Goal: Transaction & Acquisition: Download file/media

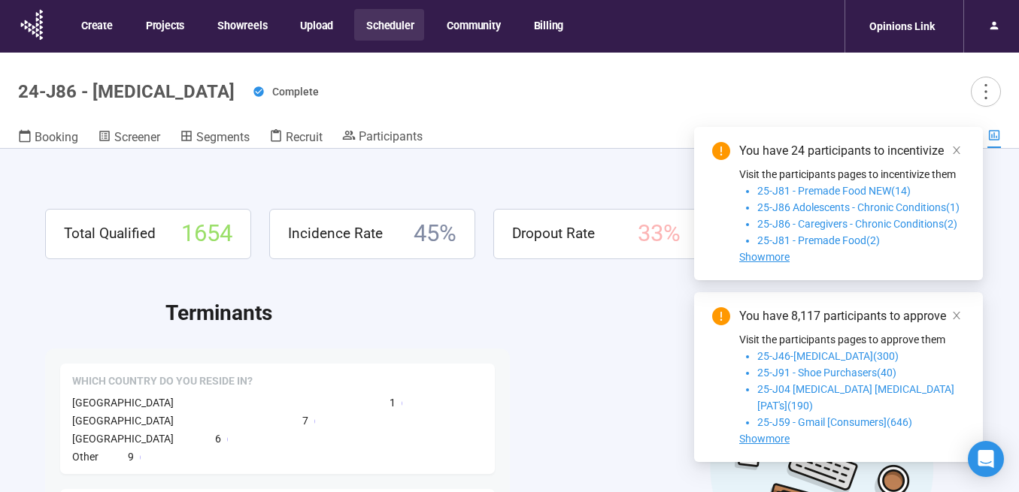
click at [389, 25] on button "Scheduler" at bounding box center [389, 25] width 70 height 32
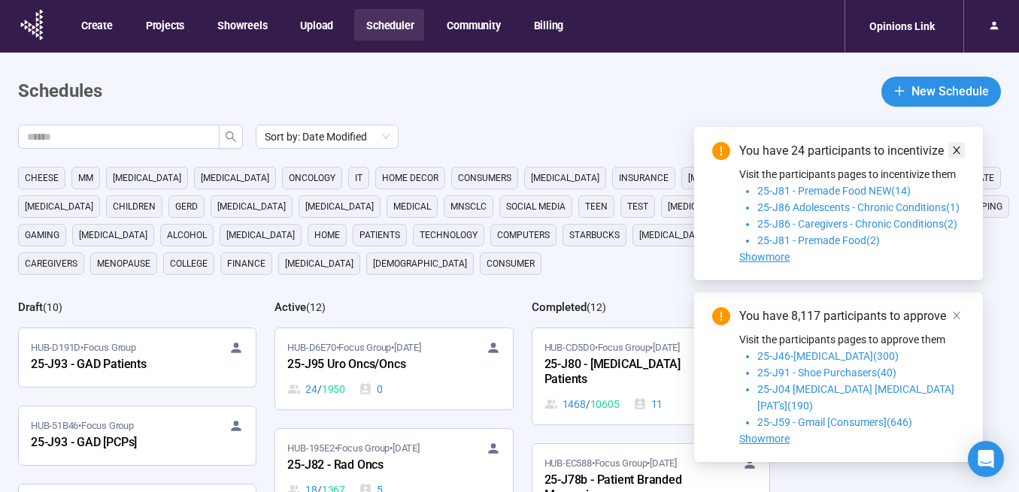
click at [957, 154] on icon "close" at bounding box center [957, 151] width 8 height 8
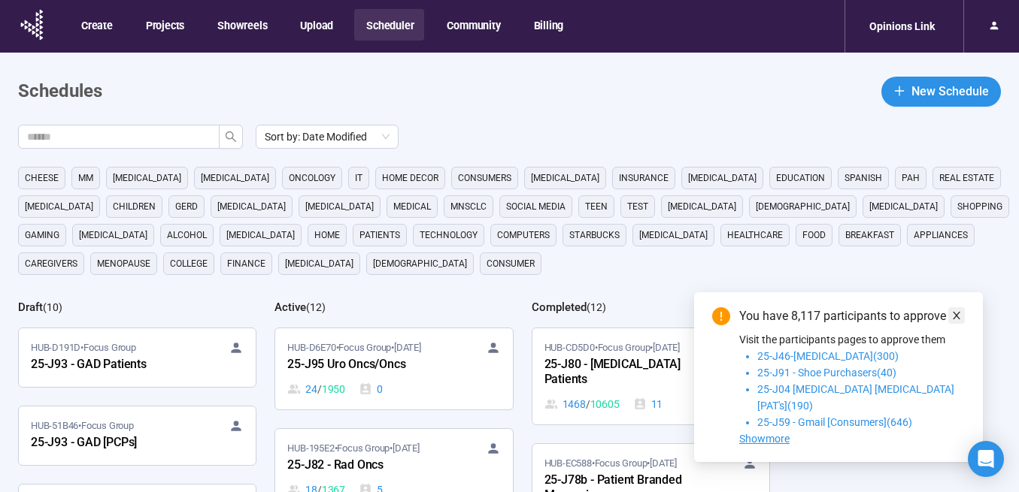
click at [959, 321] on icon "close" at bounding box center [956, 316] width 11 height 11
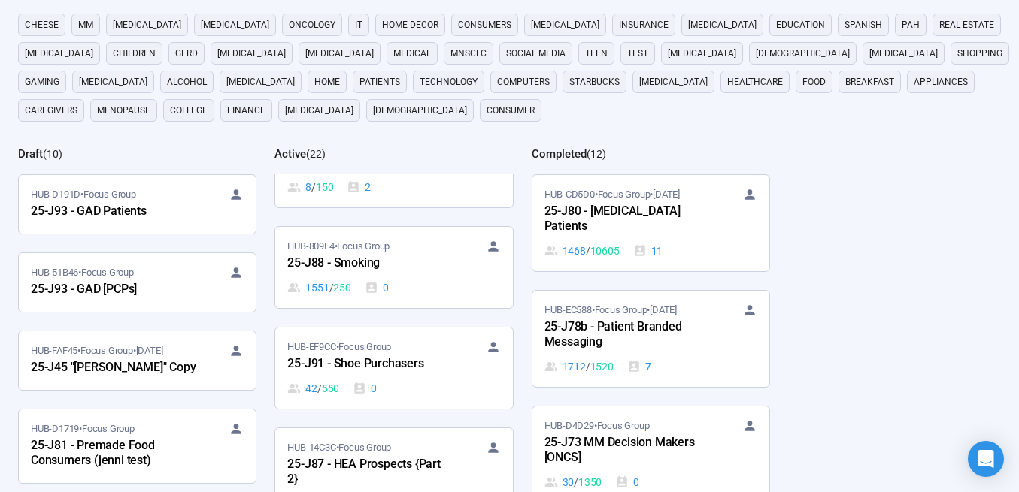
scroll to position [1276, 0]
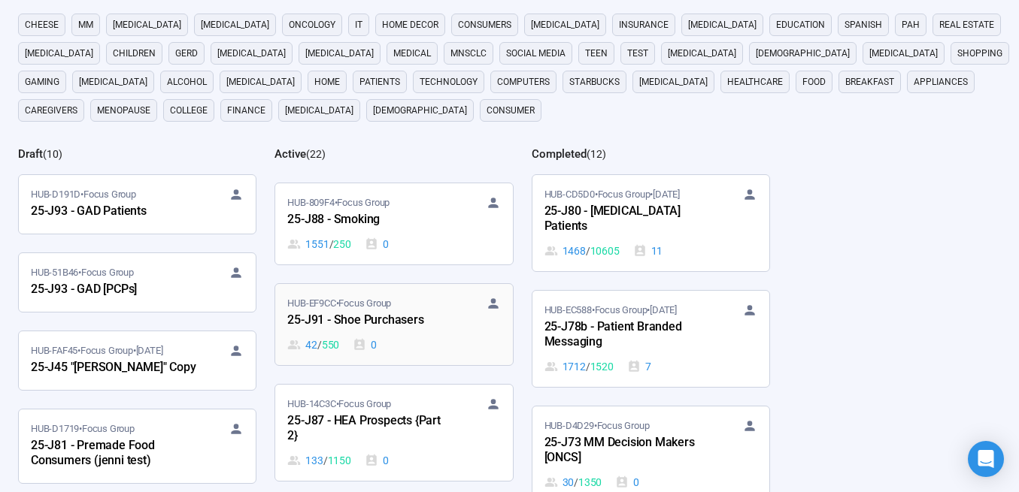
click at [398, 328] on div "25-J91 - Shoe Purchasers" at bounding box center [369, 321] width 165 height 20
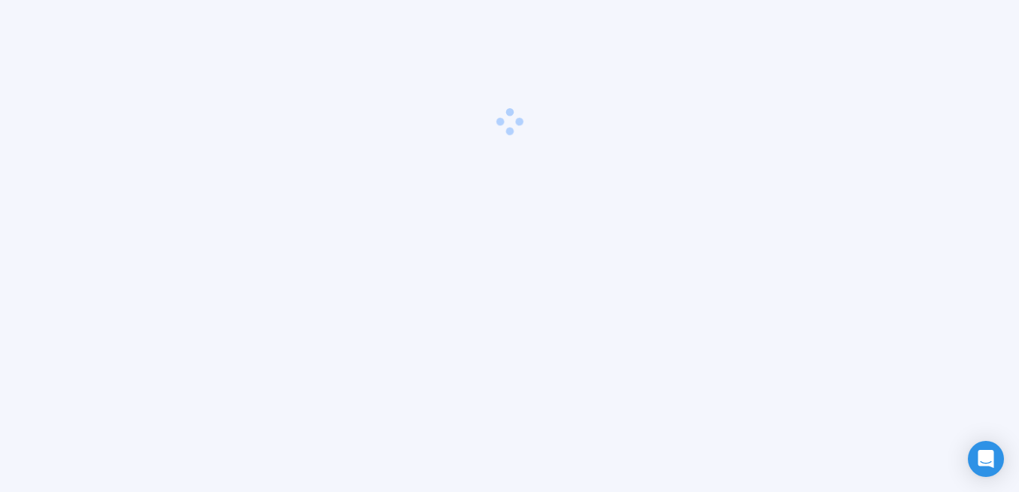
scroll to position [53, 0]
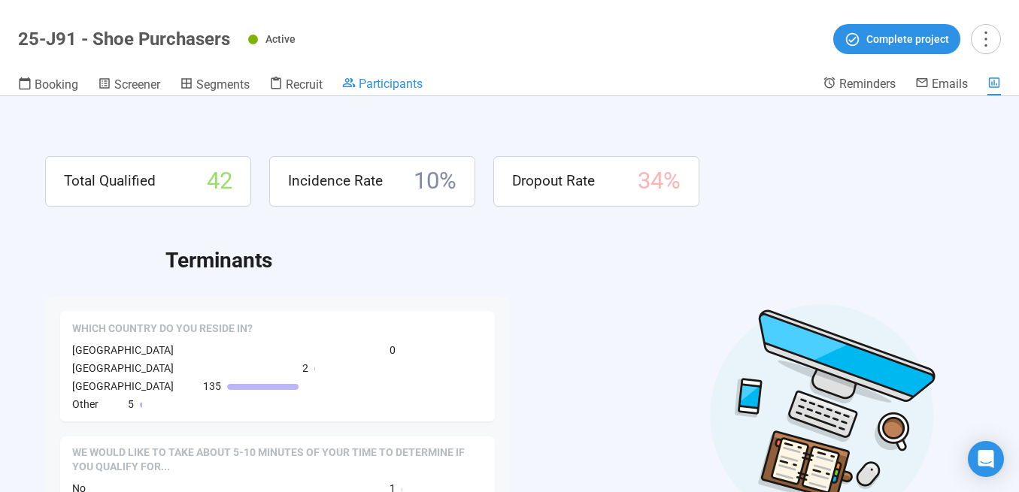
click at [412, 82] on span "Participants" at bounding box center [391, 84] width 64 height 14
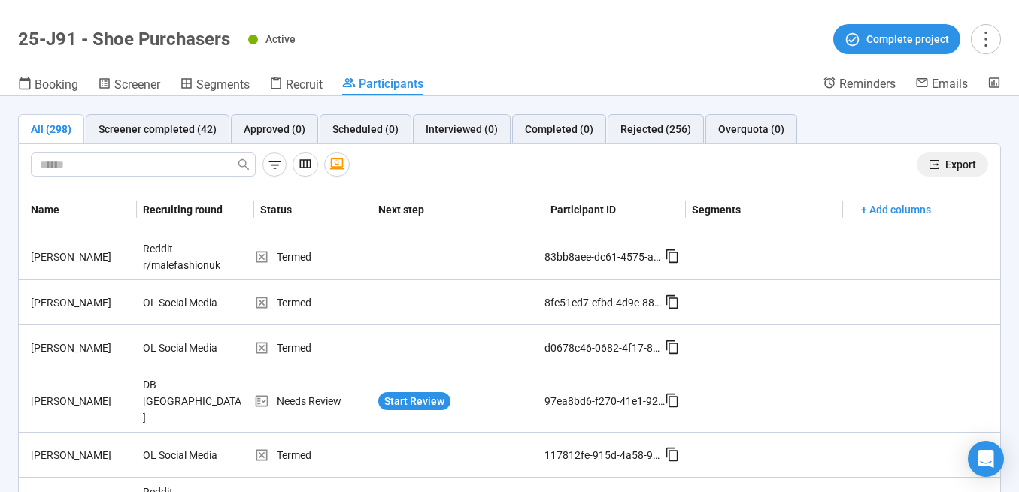
click at [944, 159] on button "Export" at bounding box center [951, 165] width 71 height 24
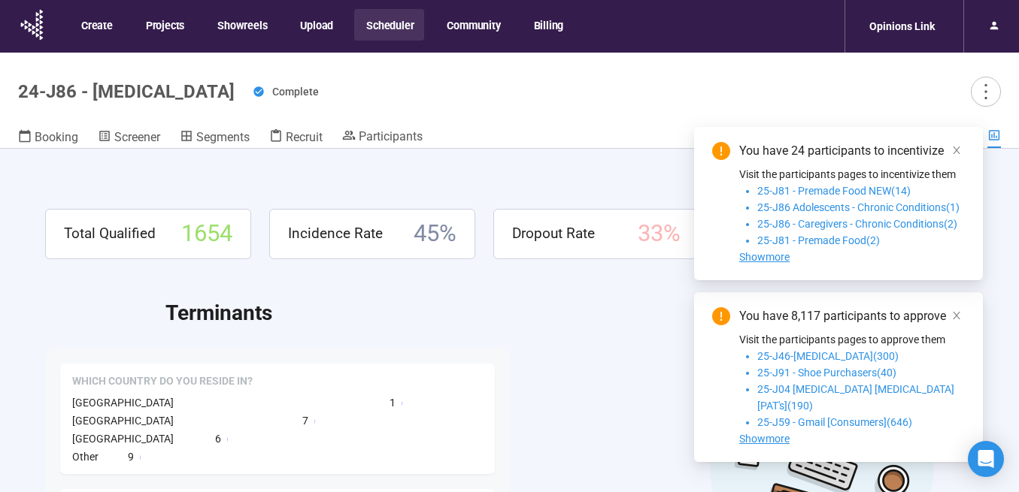
click at [383, 23] on button "Scheduler" at bounding box center [389, 25] width 70 height 32
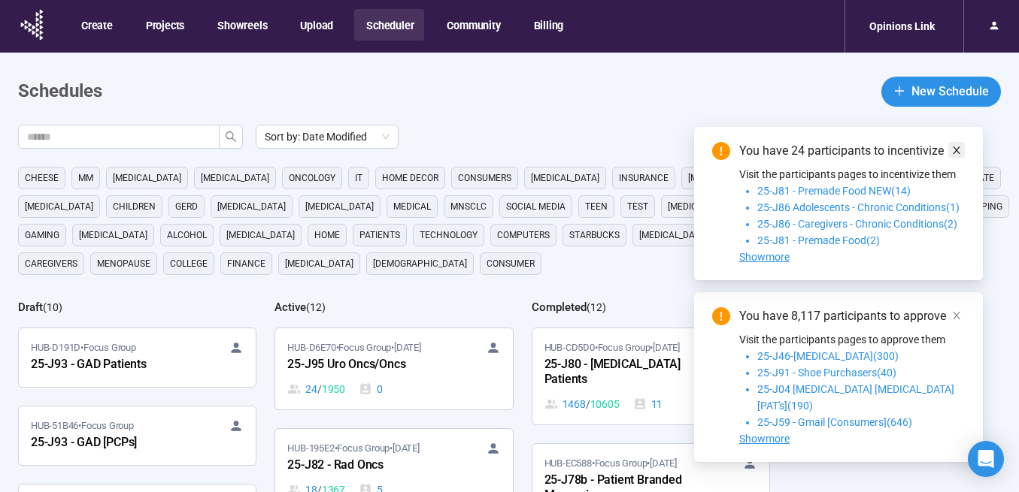
click at [957, 156] on icon "close" at bounding box center [956, 150] width 11 height 11
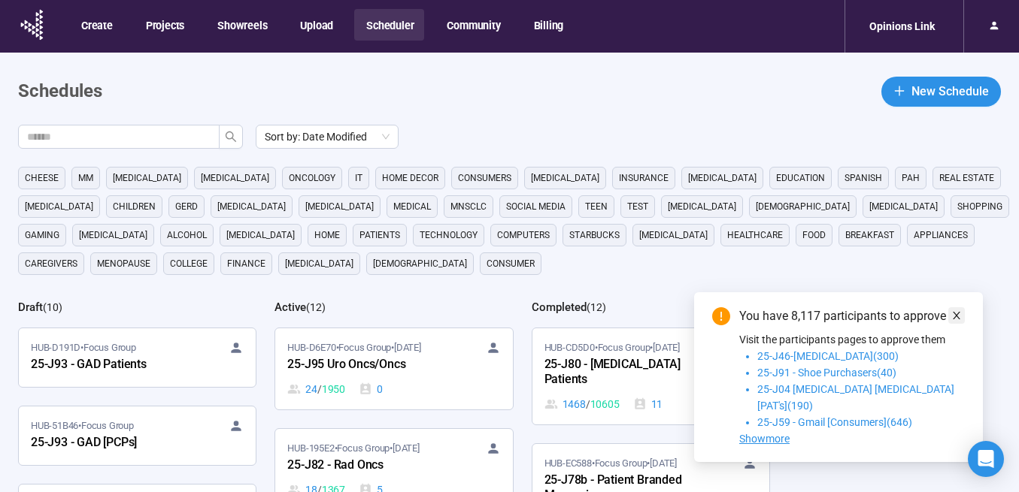
click at [959, 321] on icon "close" at bounding box center [956, 316] width 11 height 11
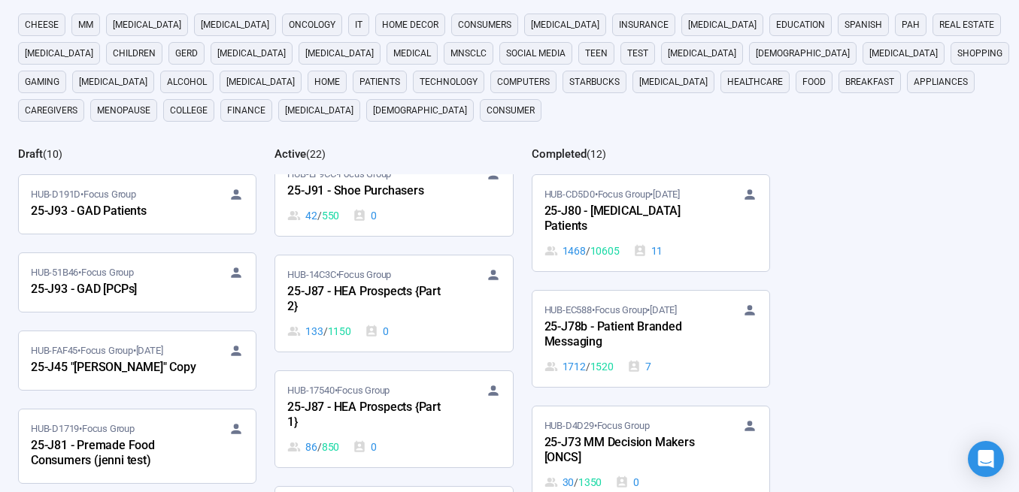
scroll to position [1450, 0]
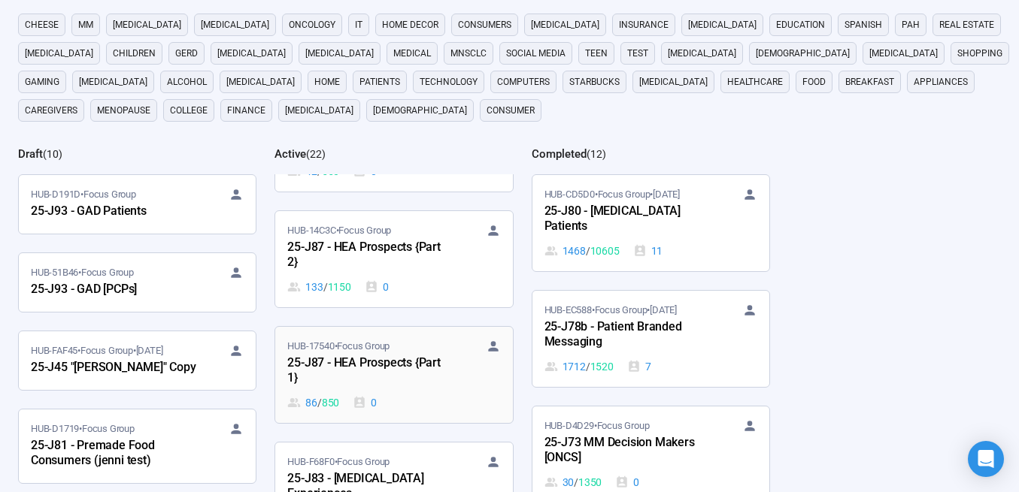
click at [395, 363] on div "25-J87 - HEA Prospects {Part 1}" at bounding box center [369, 371] width 165 height 35
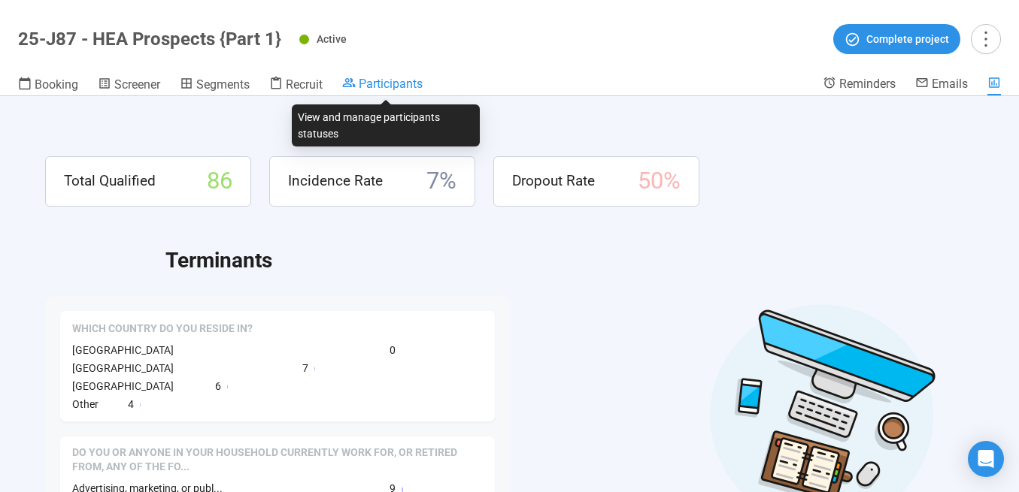
click at [390, 81] on span "Participants" at bounding box center [391, 84] width 64 height 14
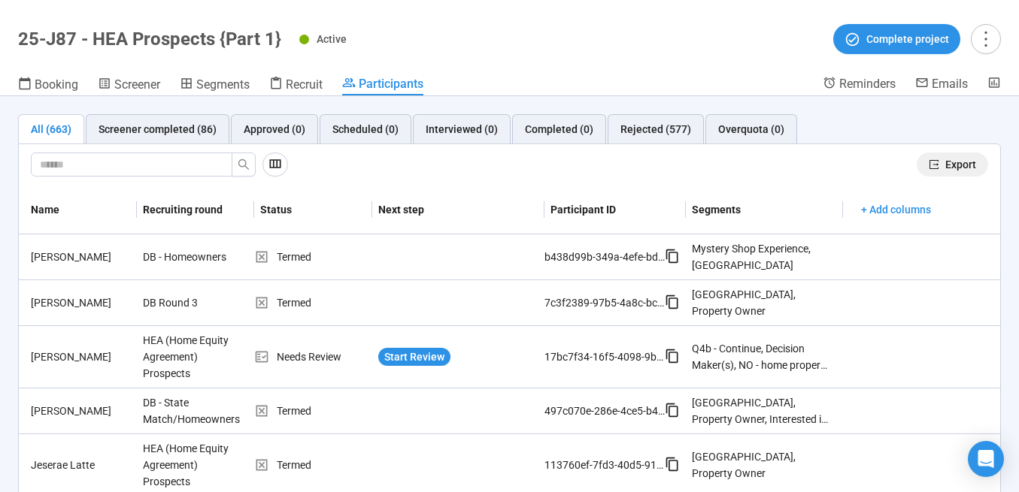
click at [959, 162] on span "Export" at bounding box center [960, 164] width 31 height 17
